Goal: Book appointment/travel/reservation

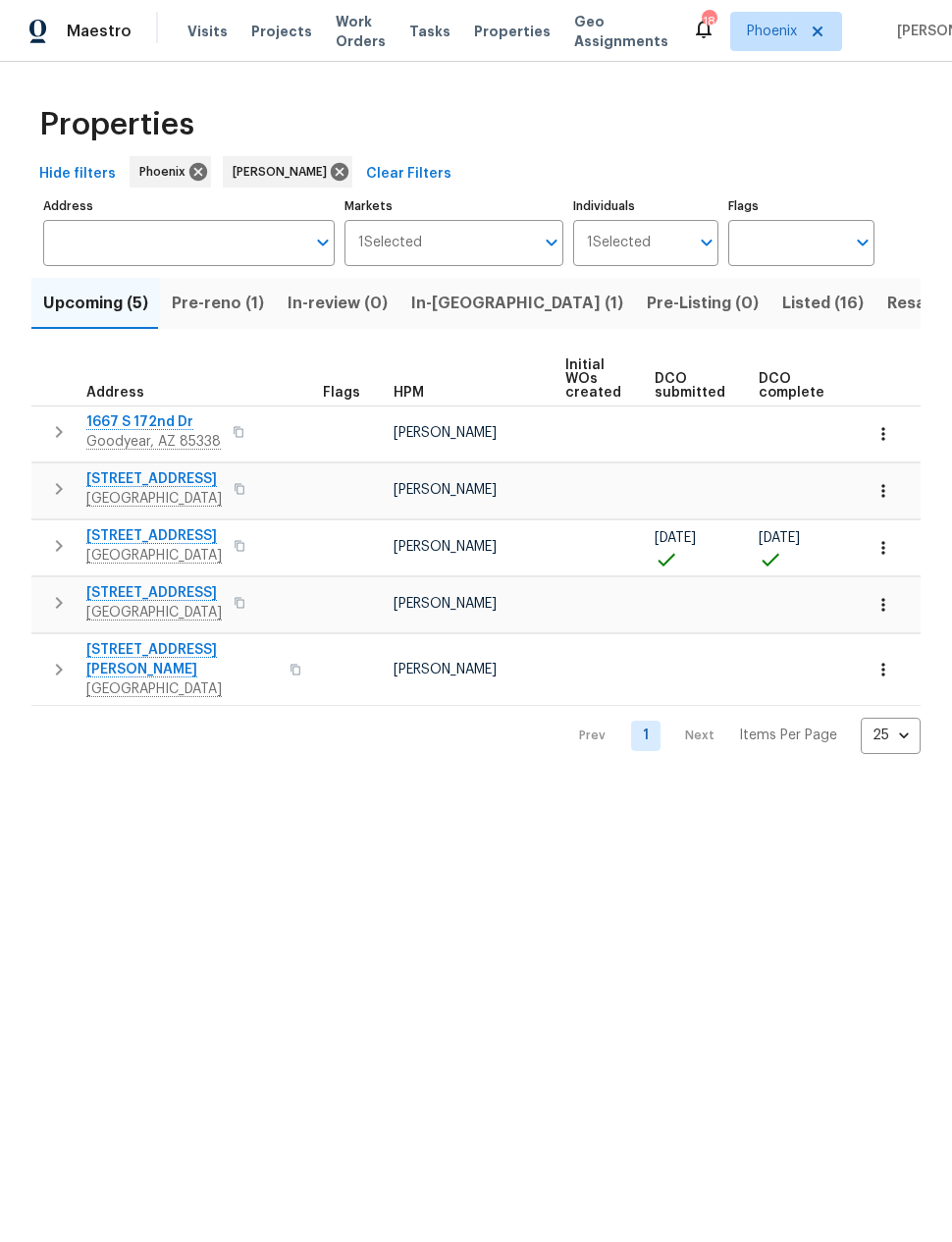
click at [215, 294] on span "Pre-reno (1)" at bounding box center [218, 304] width 93 height 28
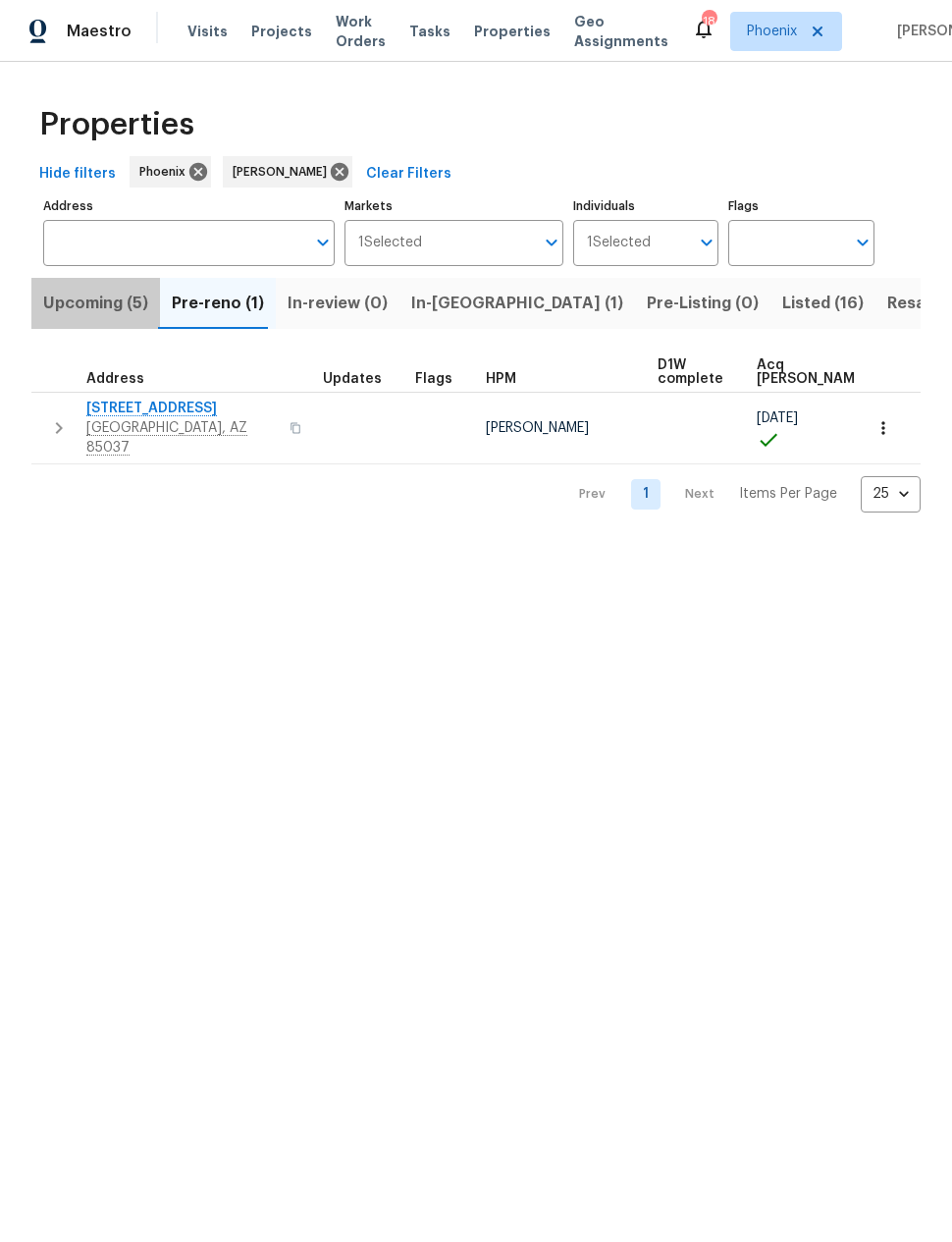
click at [91, 292] on span "Upcoming (5)" at bounding box center [95, 304] width 105 height 28
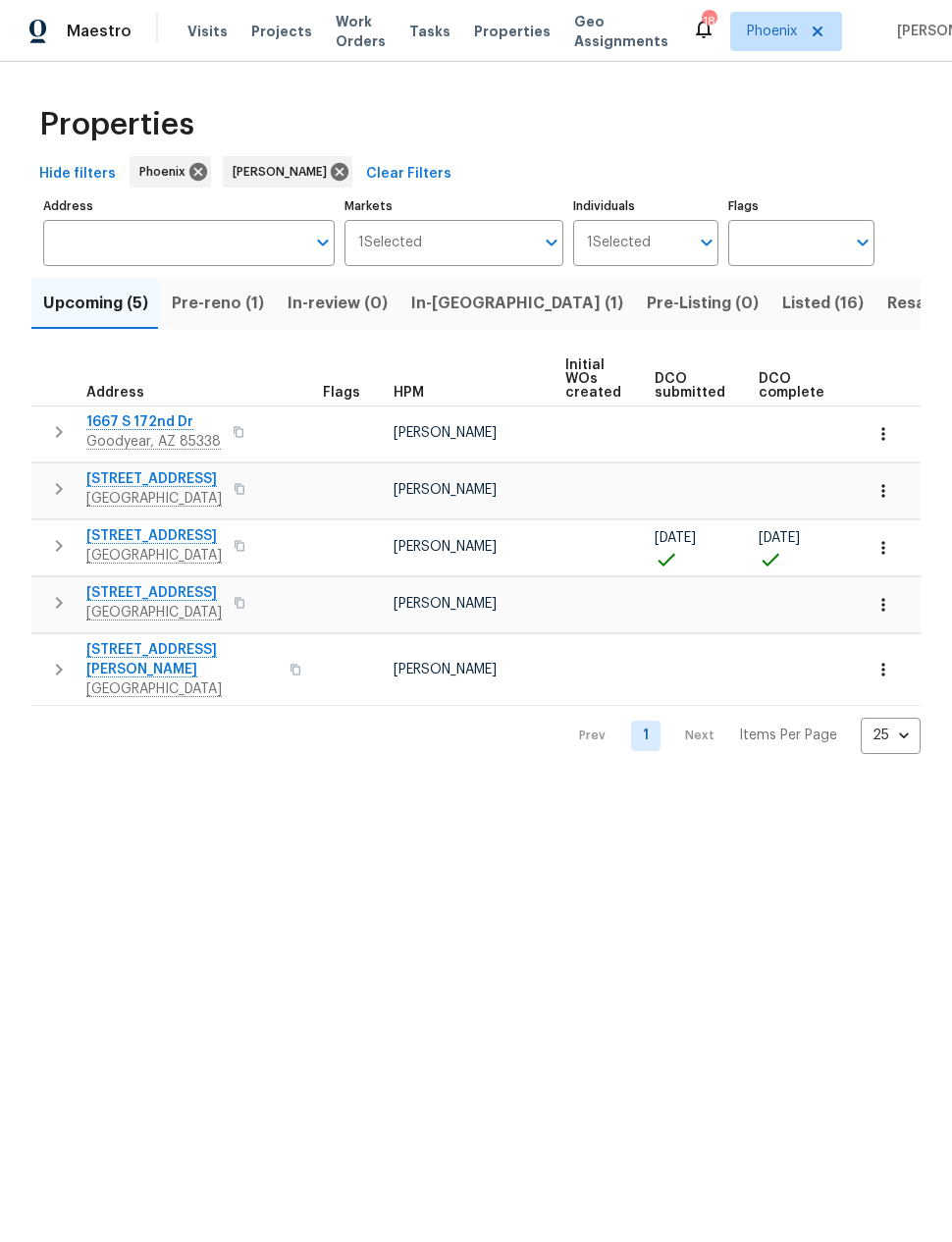
click at [783, 310] on span "Listed (16)" at bounding box center [824, 304] width 82 height 28
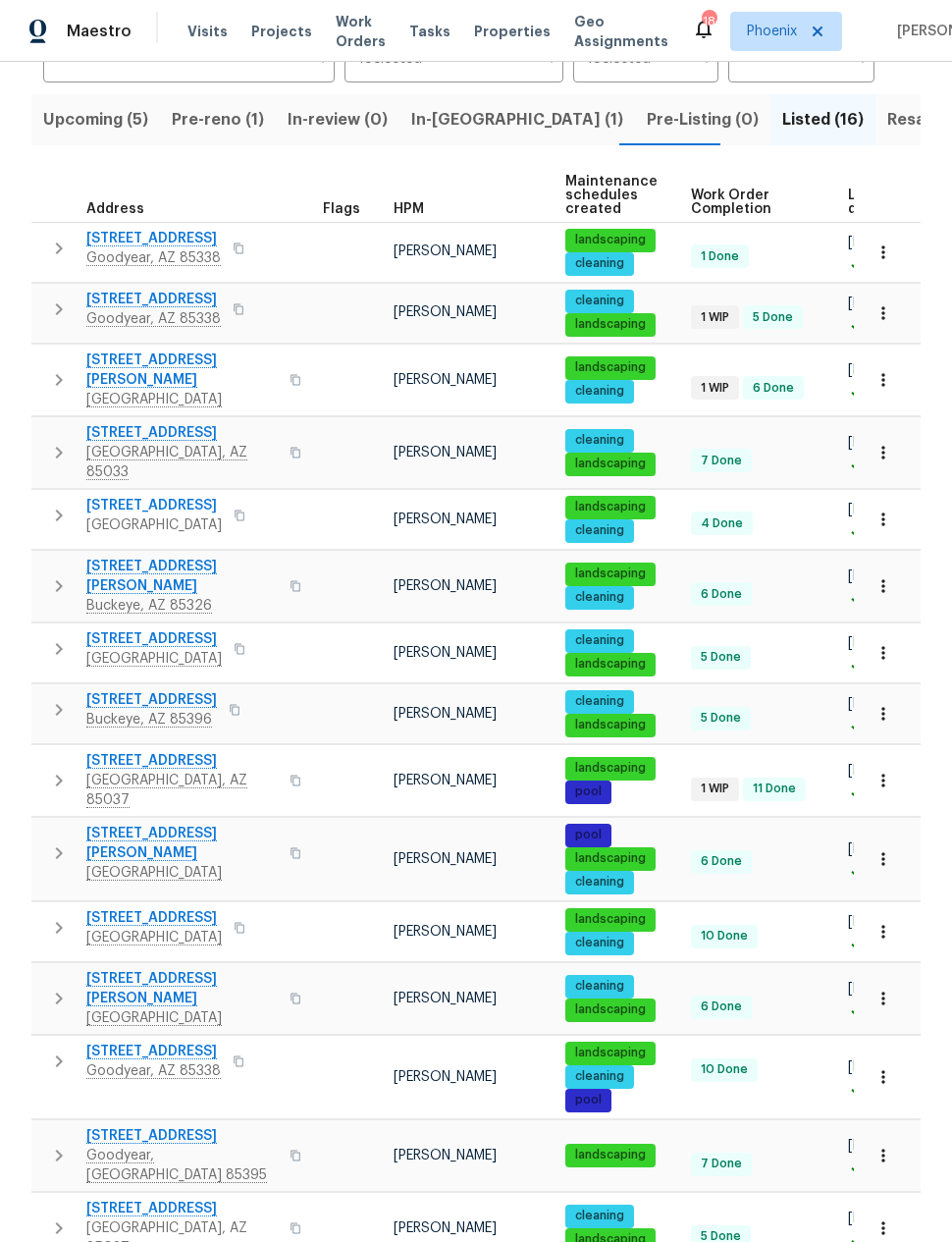
scroll to position [183, 0]
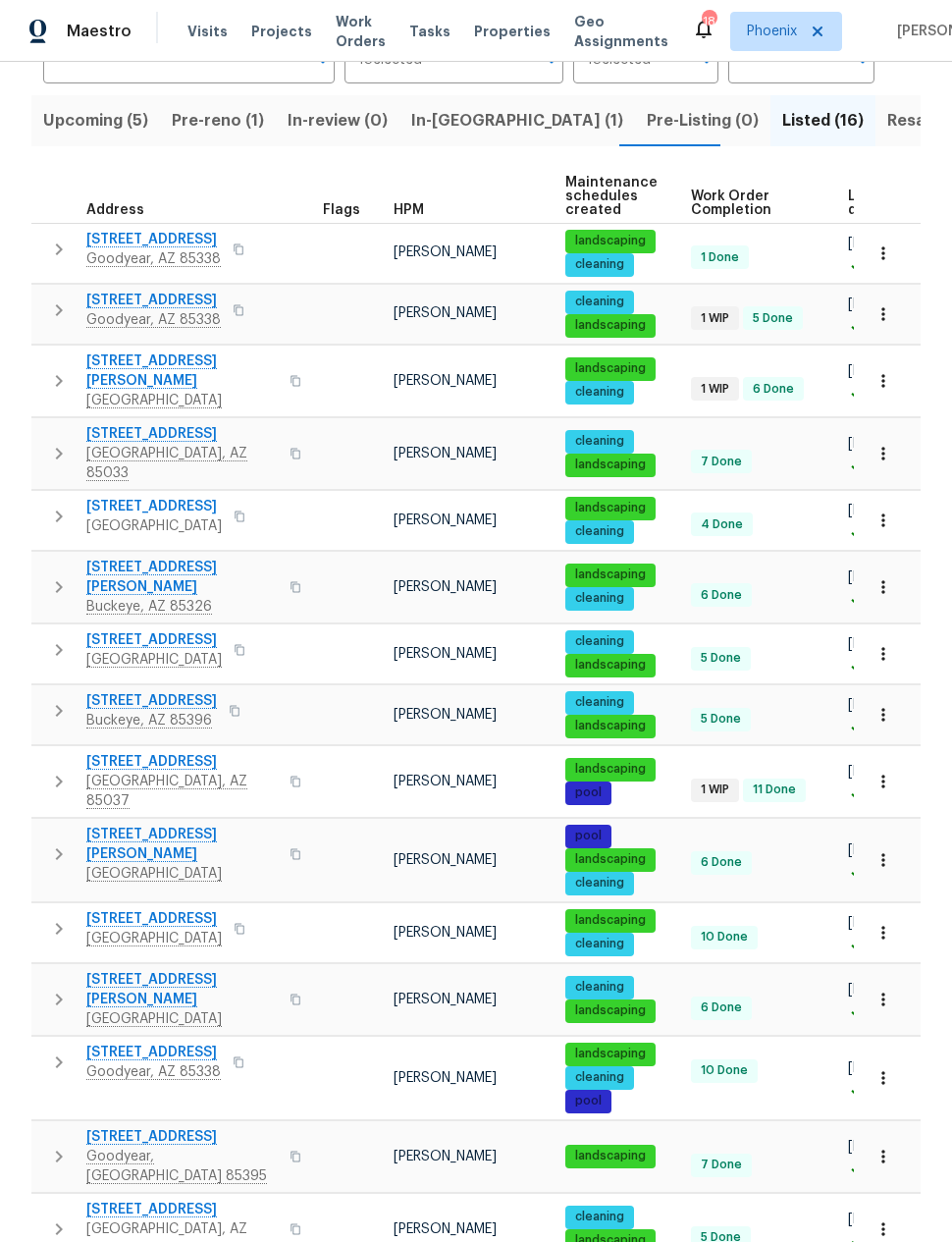
click at [54, 243] on icon "button" at bounding box center [59, 250] width 24 height 24
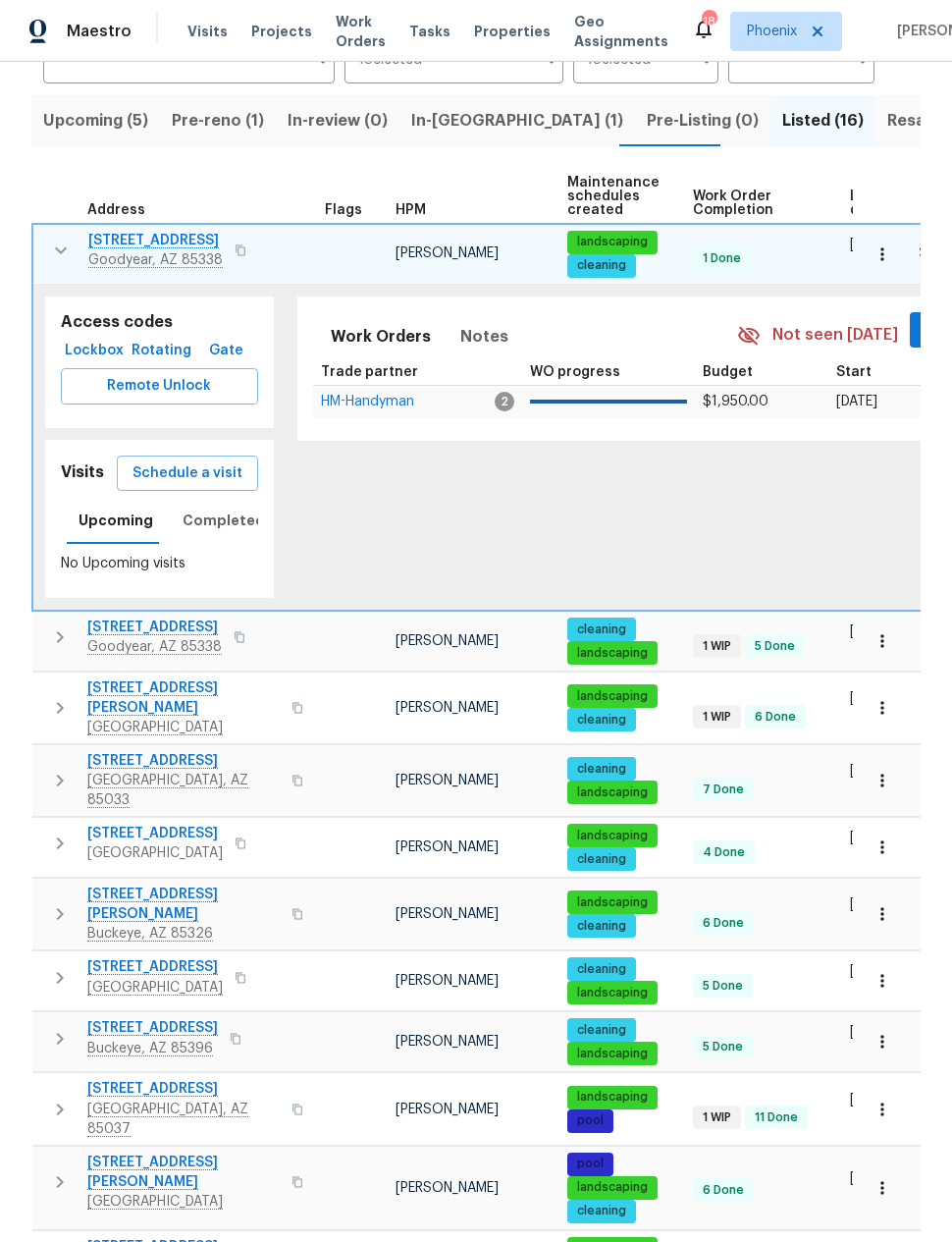
click at [188, 470] on span "Schedule a visit" at bounding box center [187, 474] width 110 height 25
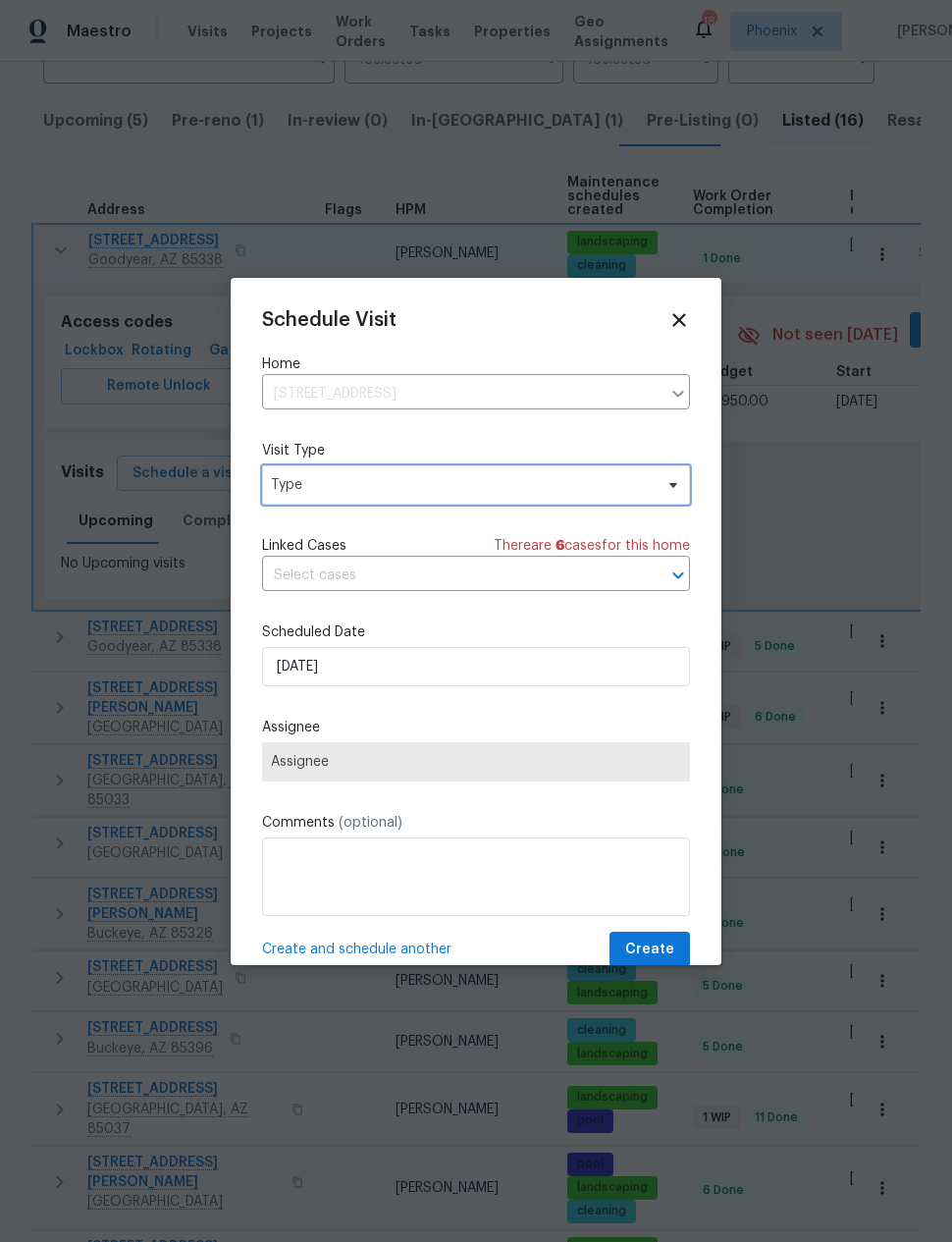
click at [293, 476] on span "Type" at bounding box center [476, 485] width 428 height 39
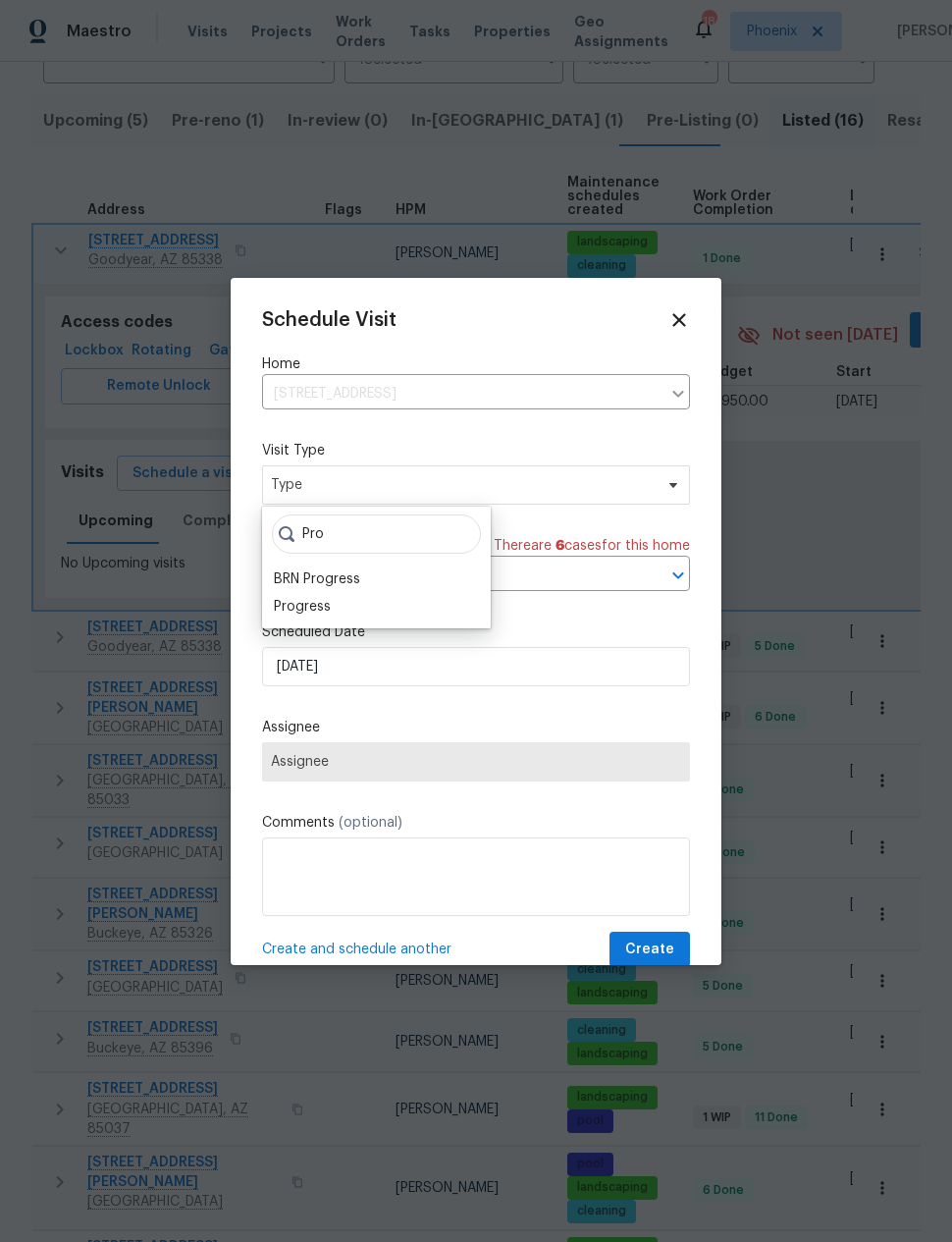
type input "Pro"
click at [301, 606] on div "Progress" at bounding box center [301, 607] width 57 height 20
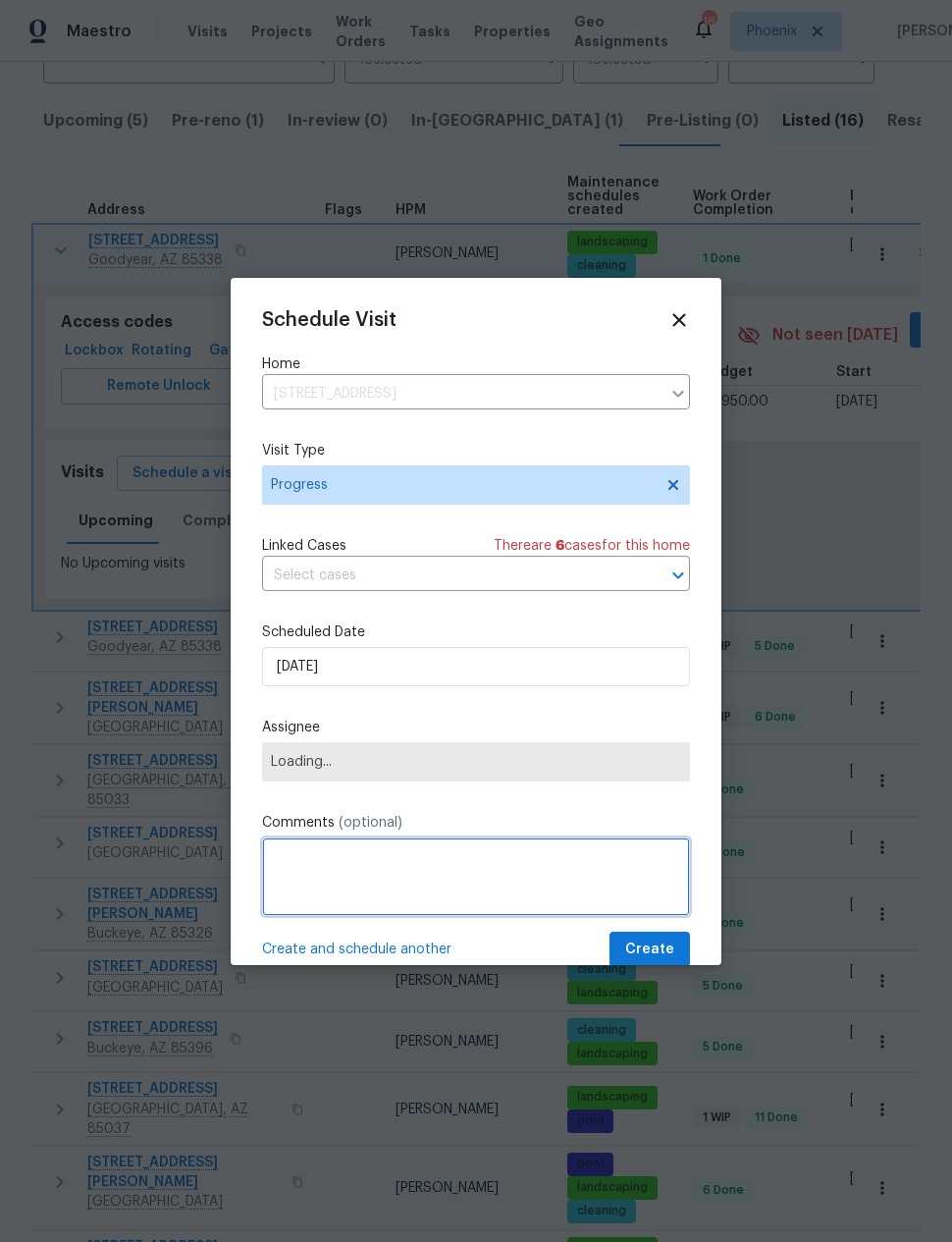
click at [302, 884] on textarea at bounding box center [476, 877] width 428 height 79
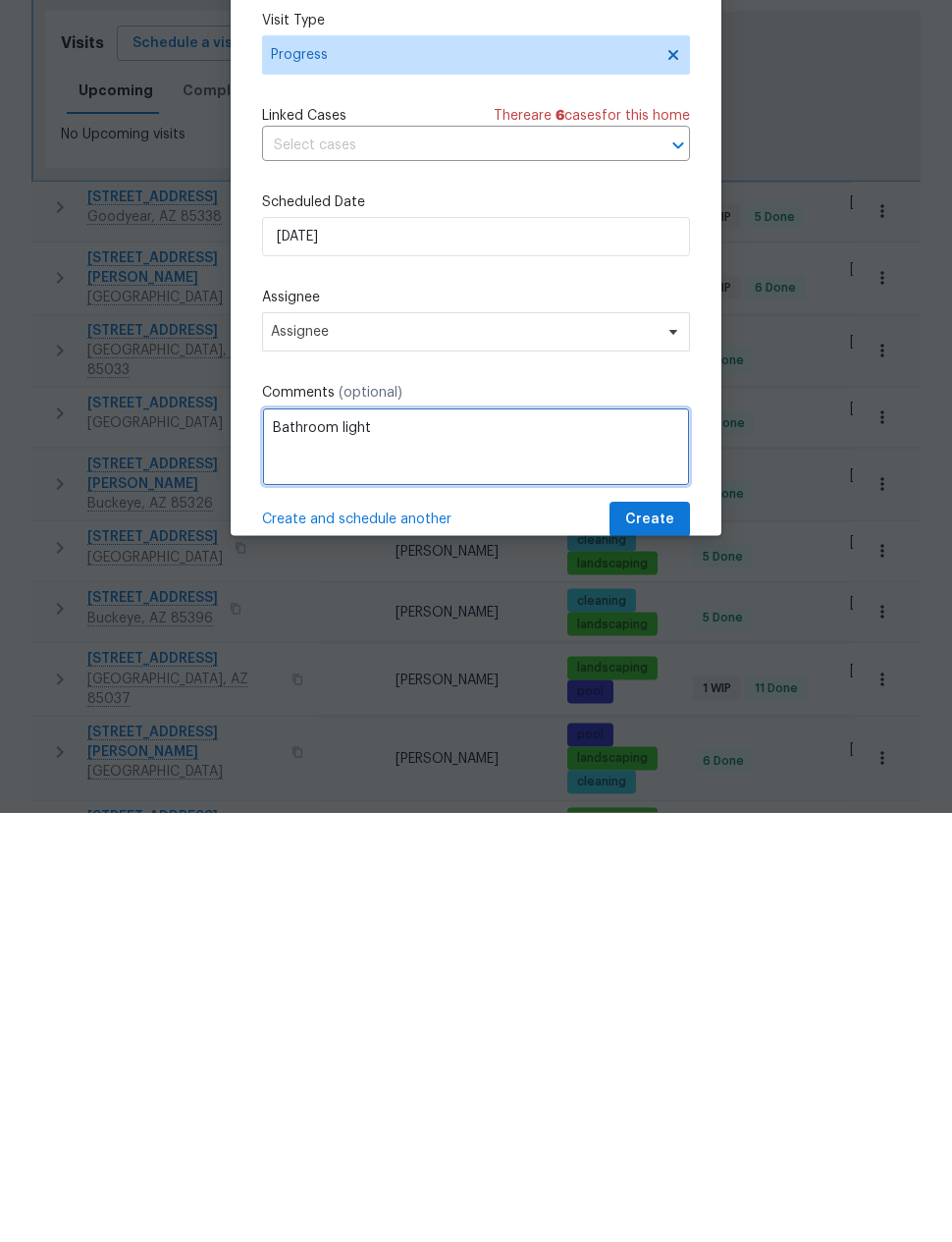
type textarea "Bathroom light"
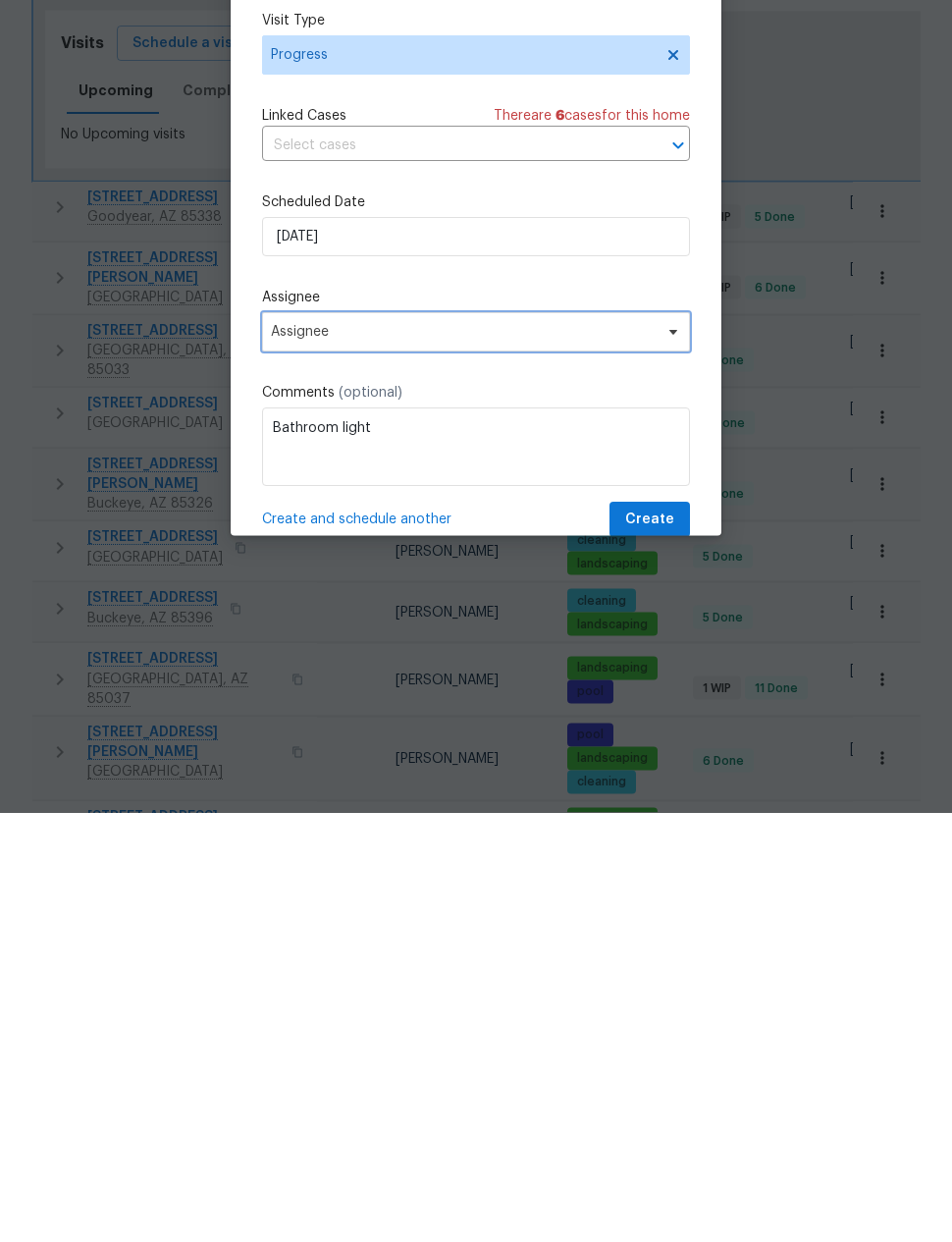
click at [616, 754] on span "Assignee" at bounding box center [463, 762] width 385 height 16
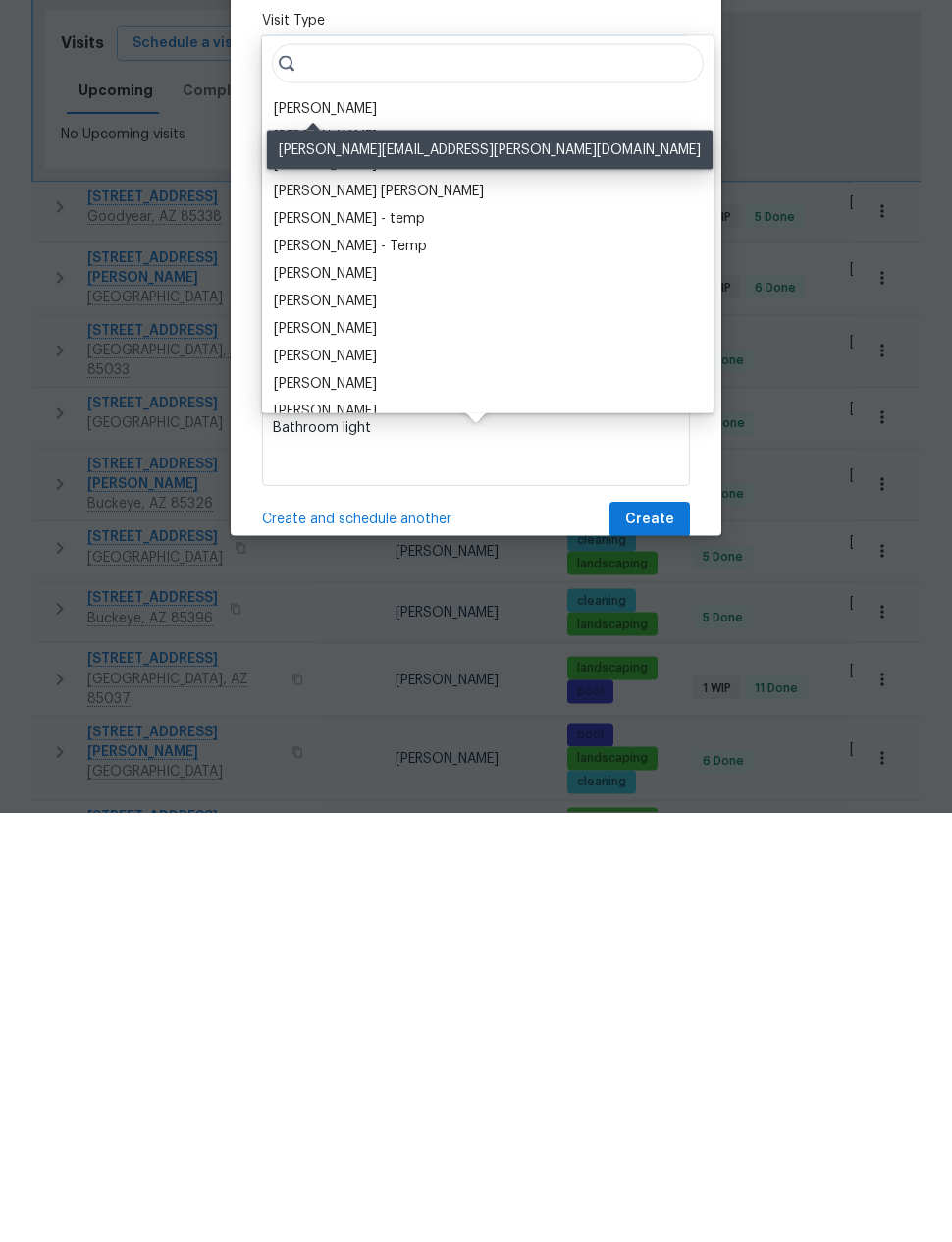
click at [341, 528] on div "[PERSON_NAME]" at bounding box center [325, 538] width 103 height 20
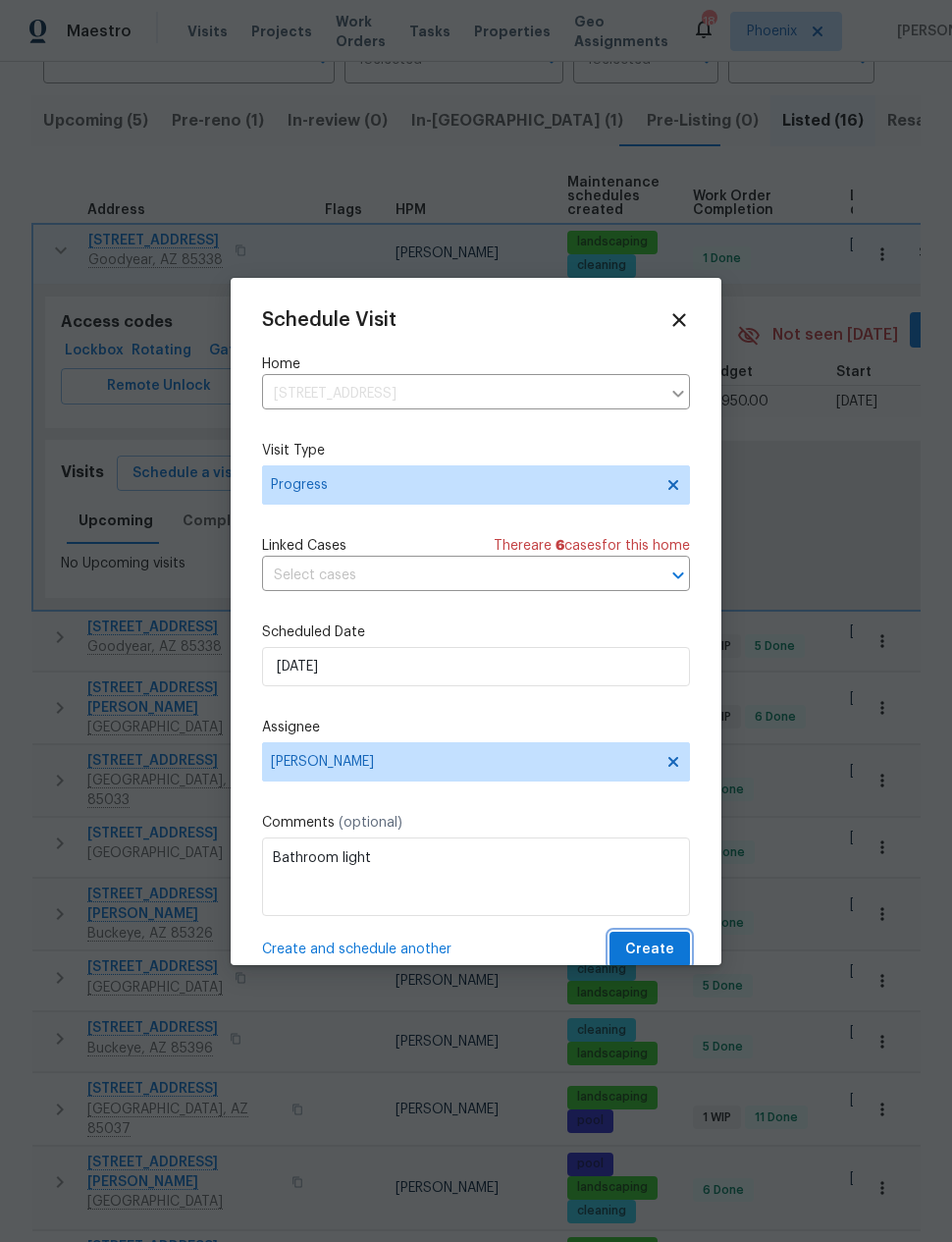
click at [645, 938] on button "Create" at bounding box center [650, 950] width 81 height 37
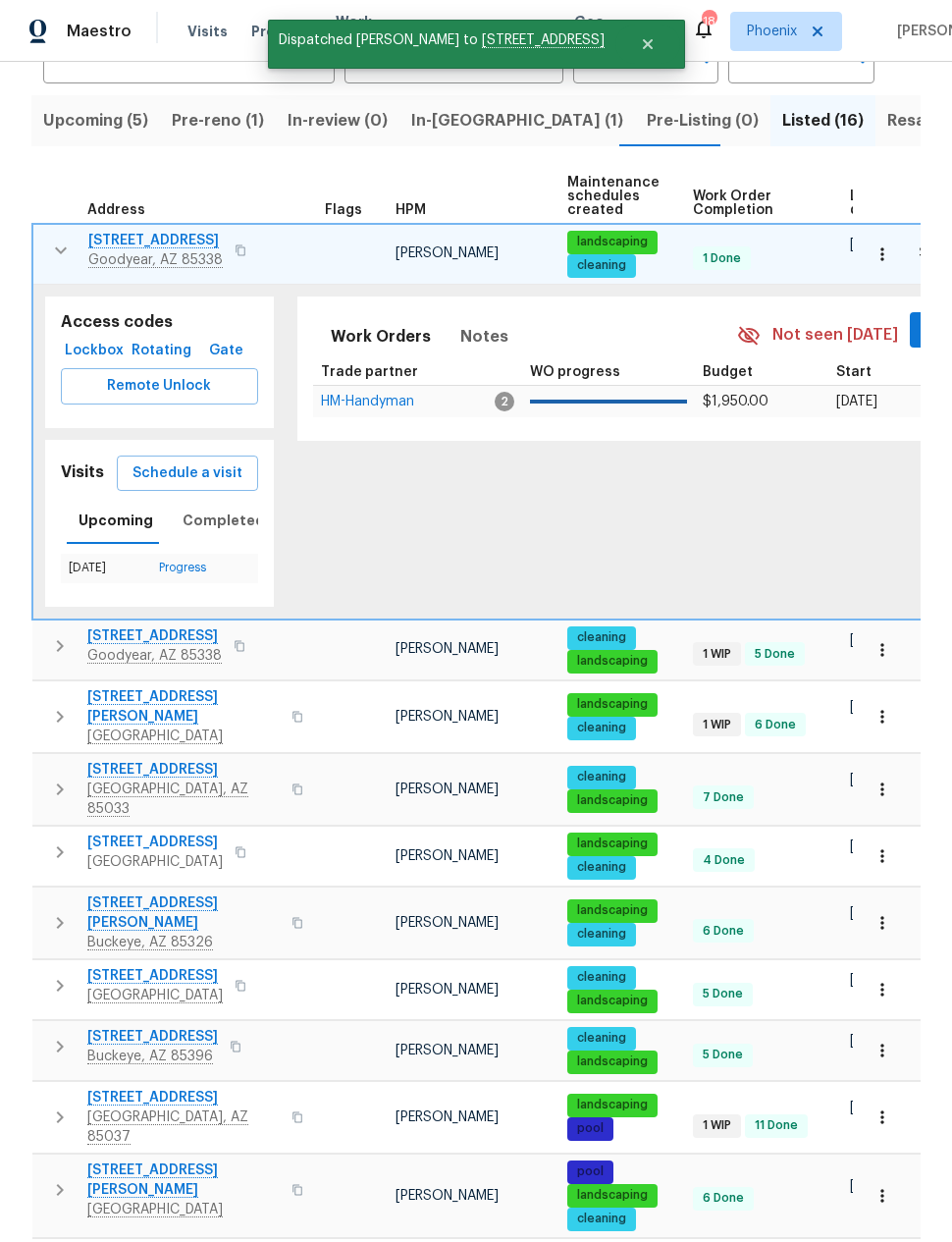
click at [69, 239] on icon "button" at bounding box center [61, 251] width 24 height 24
